Goal: Task Accomplishment & Management: Manage account settings

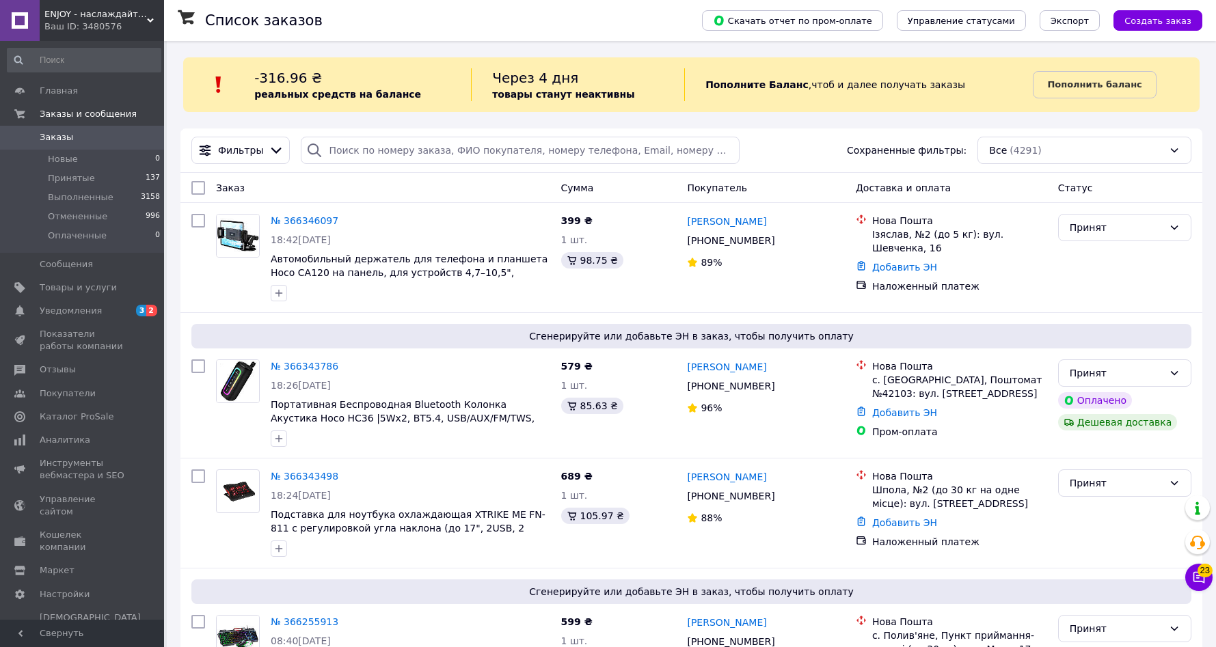
click at [103, 12] on span "ENJOY - наслаждайтесь покупками вместе с нами!" at bounding box center [95, 14] width 103 height 12
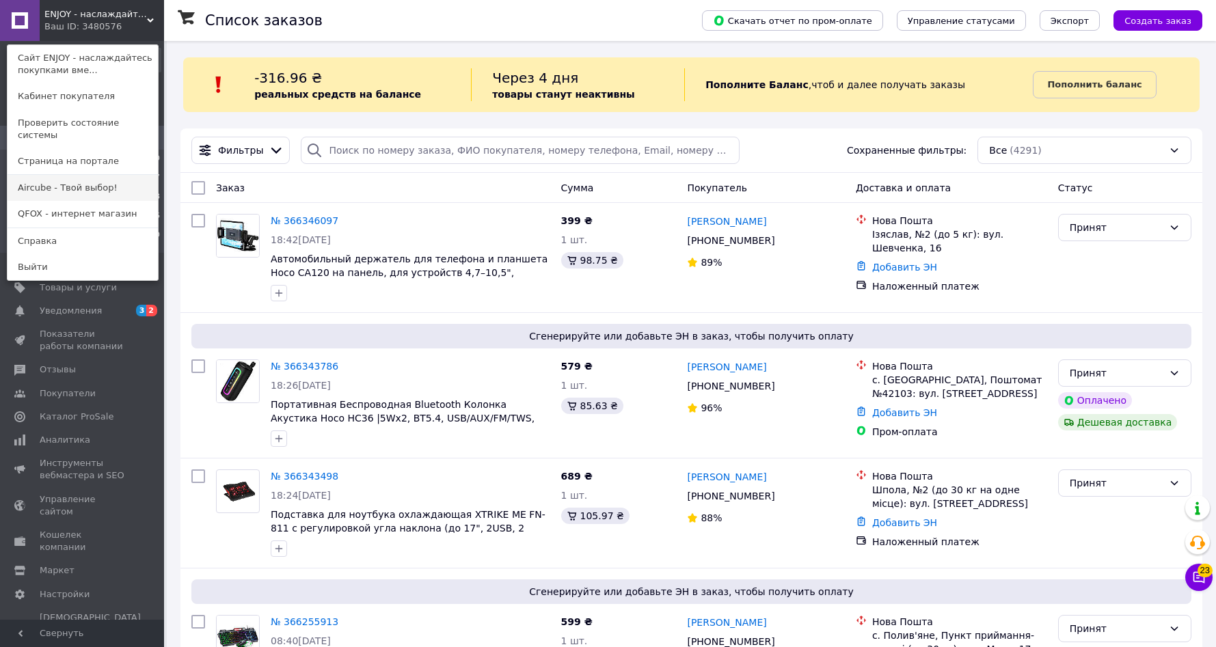
click at [87, 175] on link "Aircube - Твой выбор!" at bounding box center [83, 188] width 150 height 26
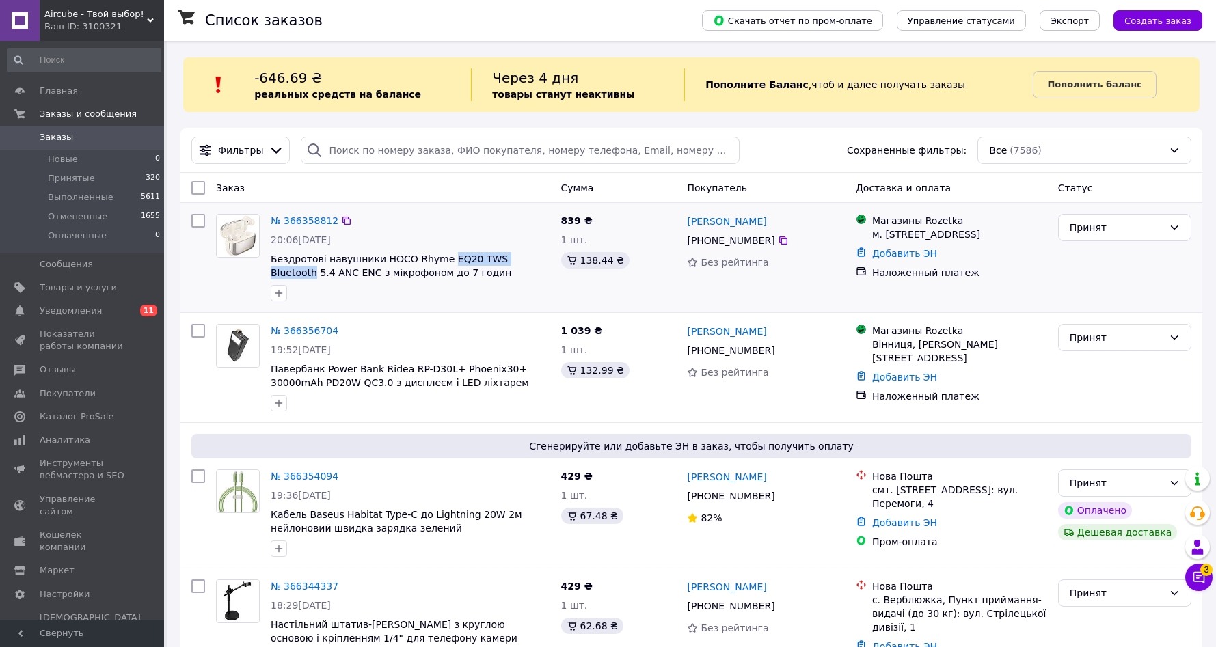
drag, startPoint x: 513, startPoint y: 260, endPoint x: 468, endPoint y: 223, distance: 57.8
click at [442, 260] on span "Бездротові навушники HOCO Rhyme EQ20 TWS Bluetooth 5.4 ANC ENC з мікрофоном до …" at bounding box center [411, 265] width 280 height 27
copy span "EQ20 TWS Bluetooth"
click at [288, 221] on link "№ 366358812" at bounding box center [305, 220] width 68 height 11
